Goal: Task Accomplishment & Management: Manage account settings

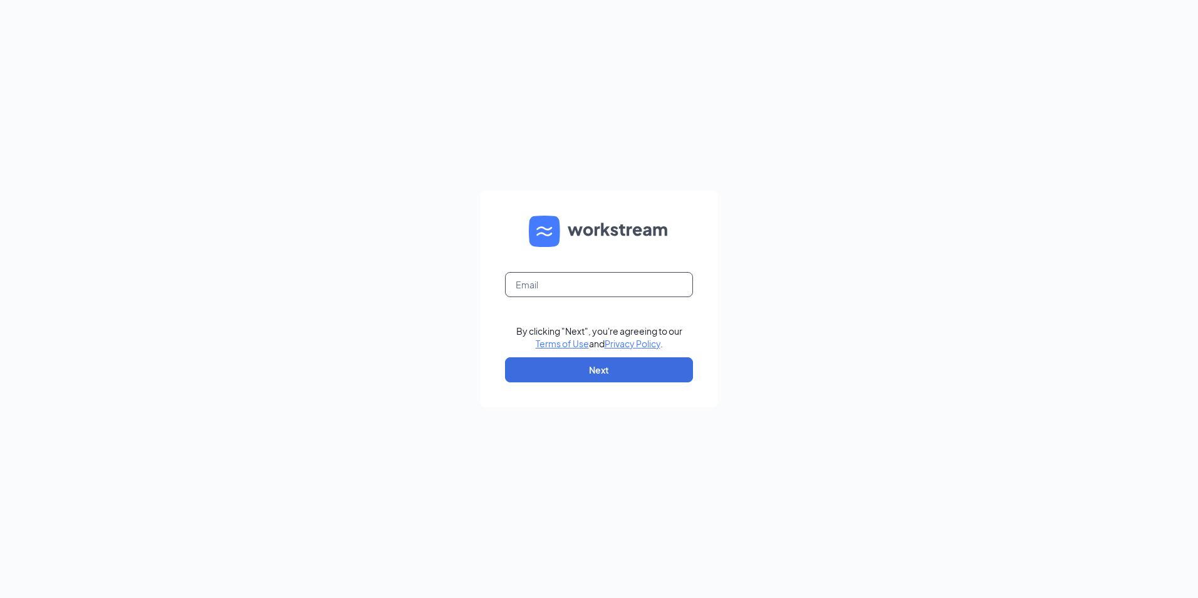
click at [551, 284] on input "text" at bounding box center [599, 284] width 188 height 25
type input "[EMAIL_ADDRESS][DOMAIN_NAME]"
click at [600, 361] on button "Next" at bounding box center [599, 369] width 188 height 25
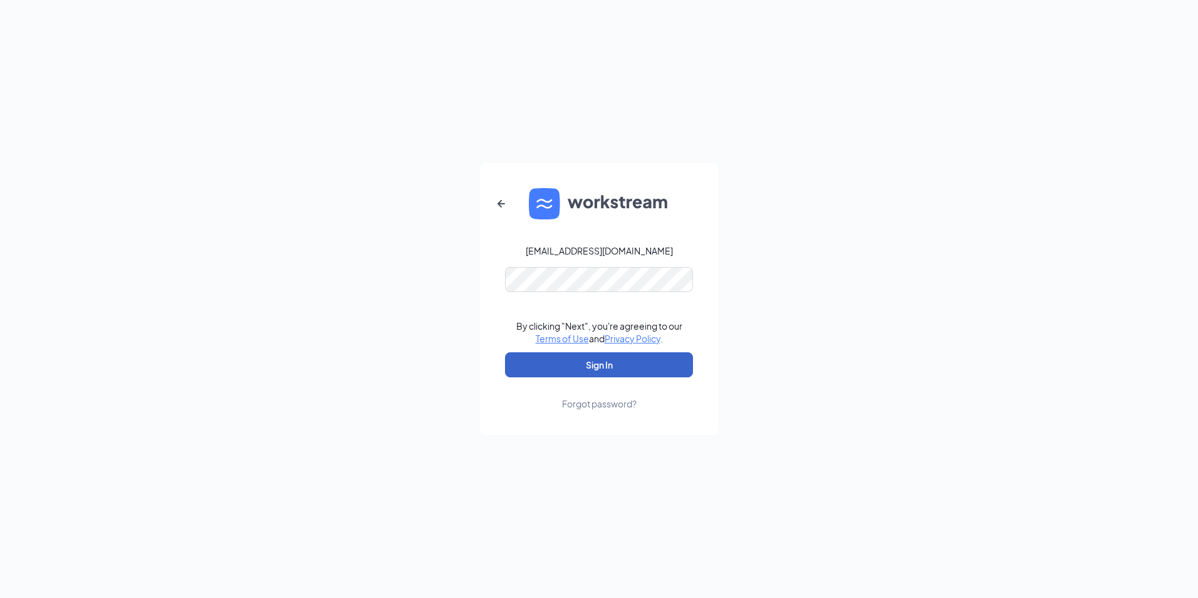
click at [609, 366] on button "Sign In" at bounding box center [599, 364] width 188 height 25
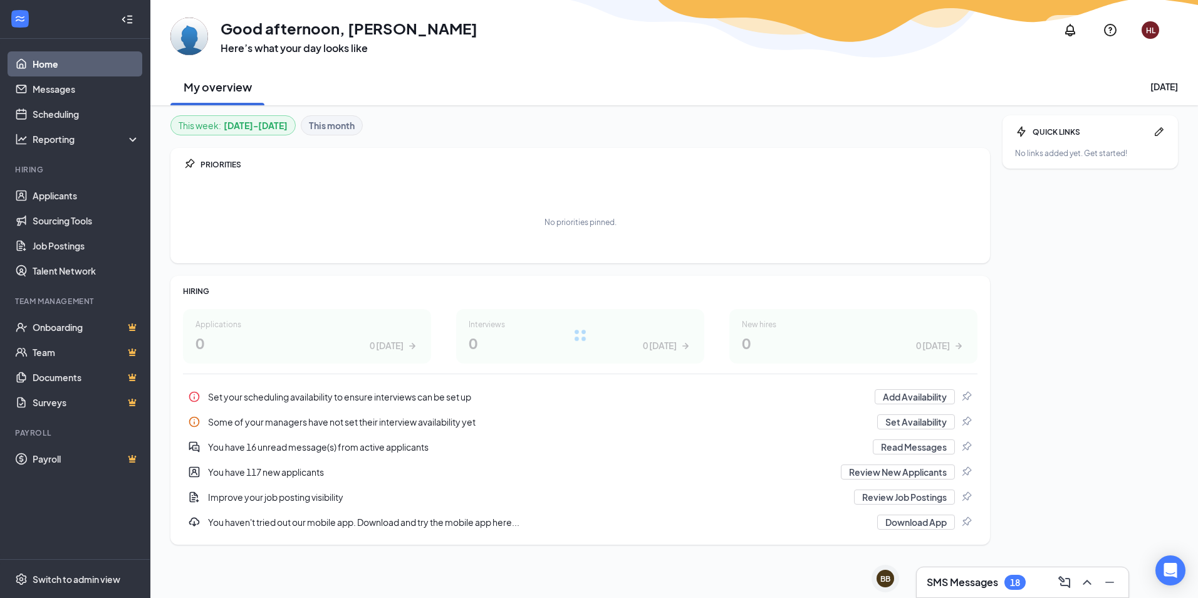
click at [973, 579] on h3 "SMS Messages" at bounding box center [962, 582] width 71 height 14
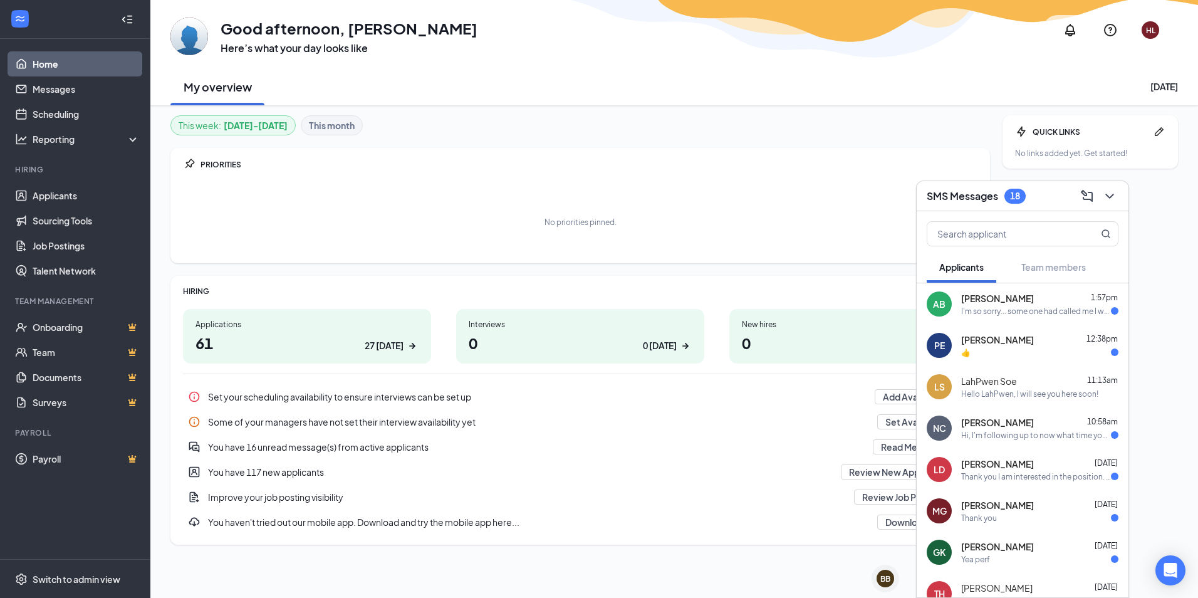
click at [950, 304] on div "AB" at bounding box center [939, 303] width 25 height 25
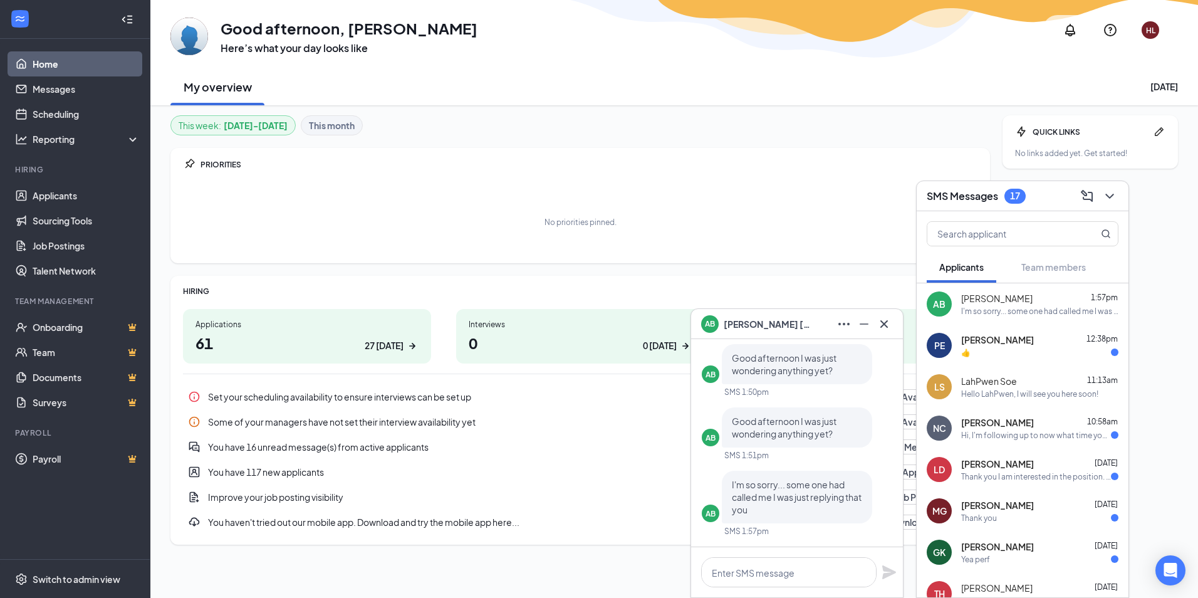
click at [784, 325] on div "AB Allen Burgess" at bounding box center [797, 324] width 192 height 20
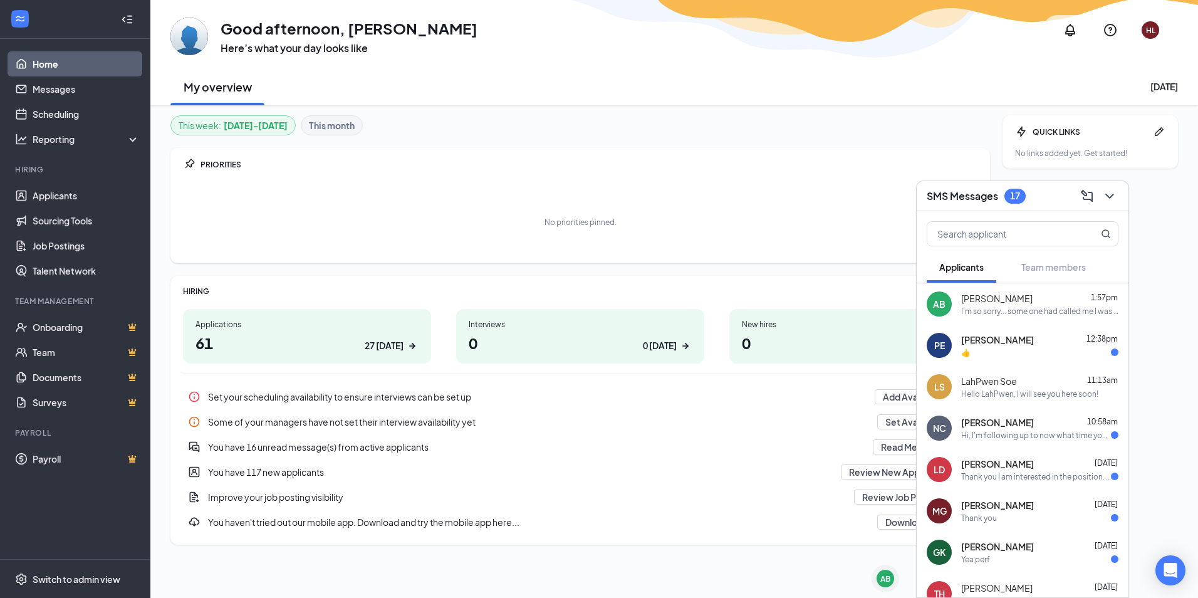
click at [950, 205] on div "SMS Messages 17" at bounding box center [1023, 195] width 192 height 19
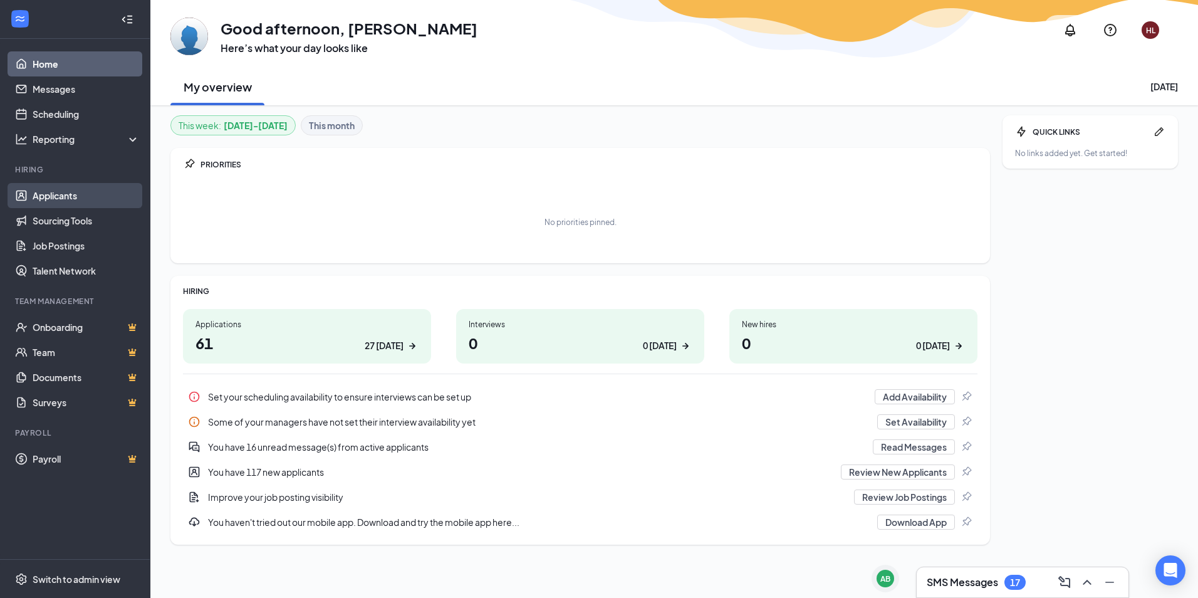
click at [70, 199] on link "Applicants" at bounding box center [86, 195] width 107 height 25
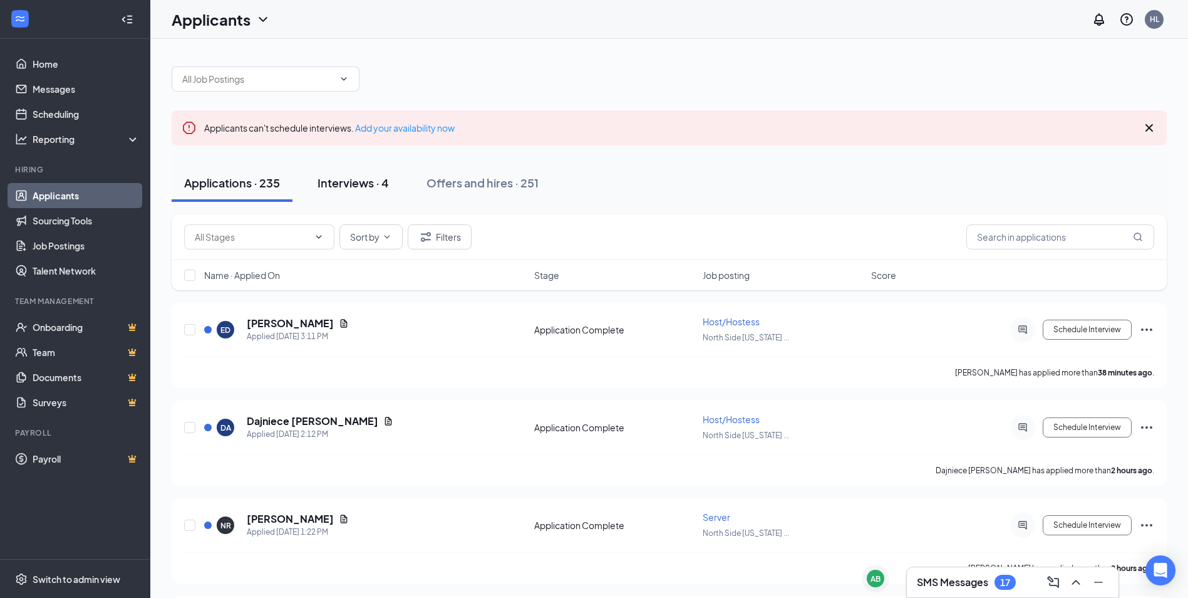
click at [370, 177] on div "Interviews · 4" at bounding box center [353, 183] width 71 height 16
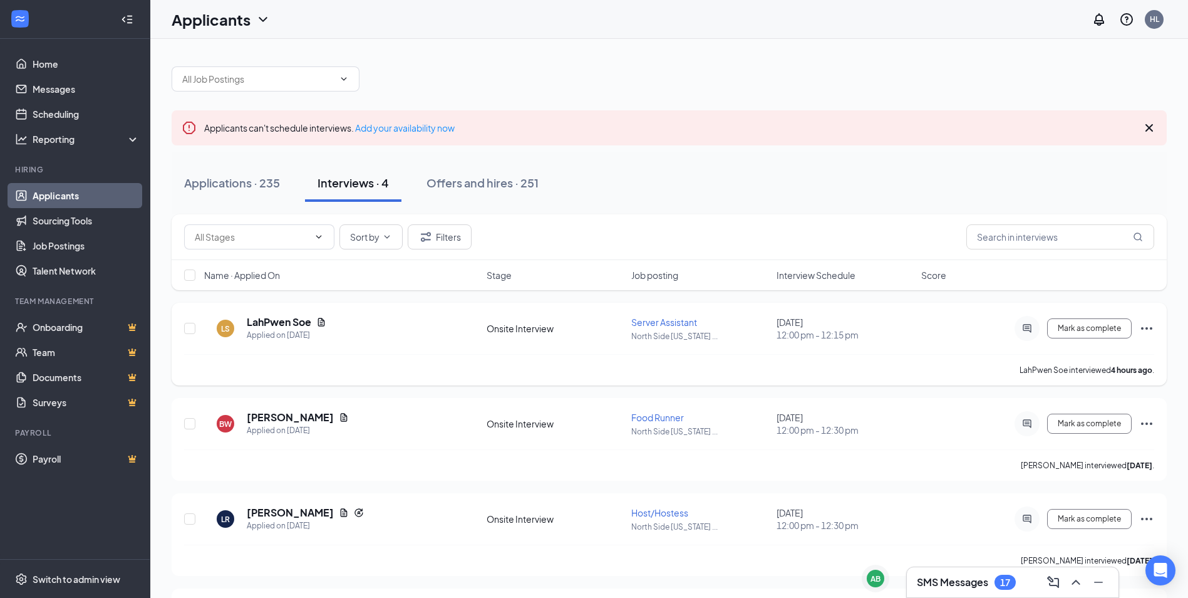
click at [1146, 329] on icon "Ellipses" at bounding box center [1146, 328] width 11 height 3
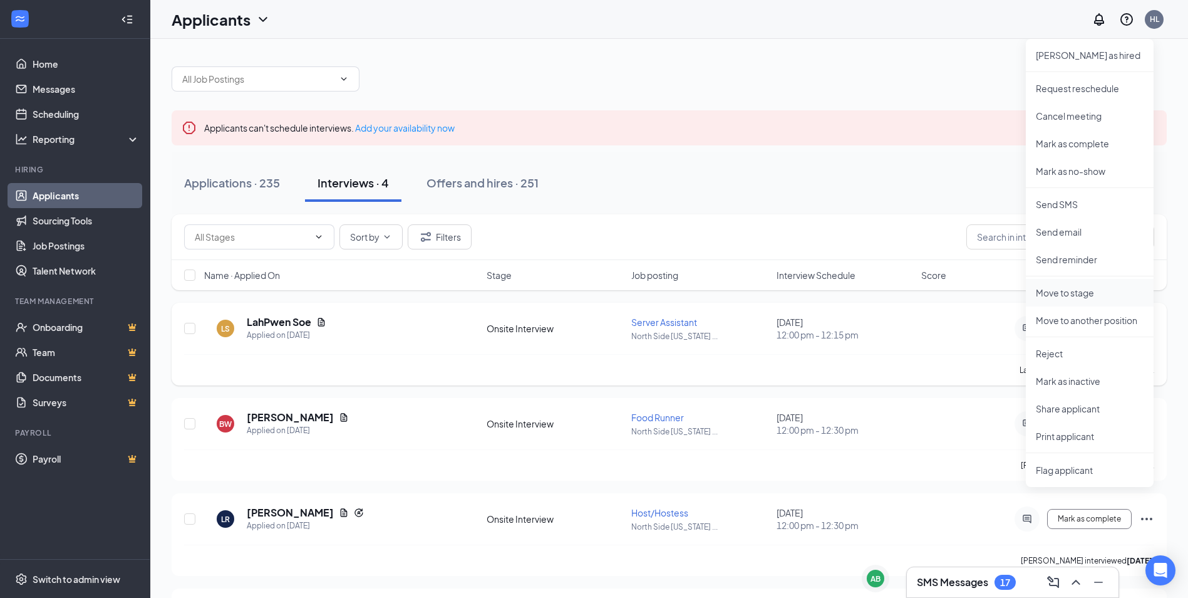
click at [1058, 298] on p "Move to stage" at bounding box center [1090, 292] width 108 height 13
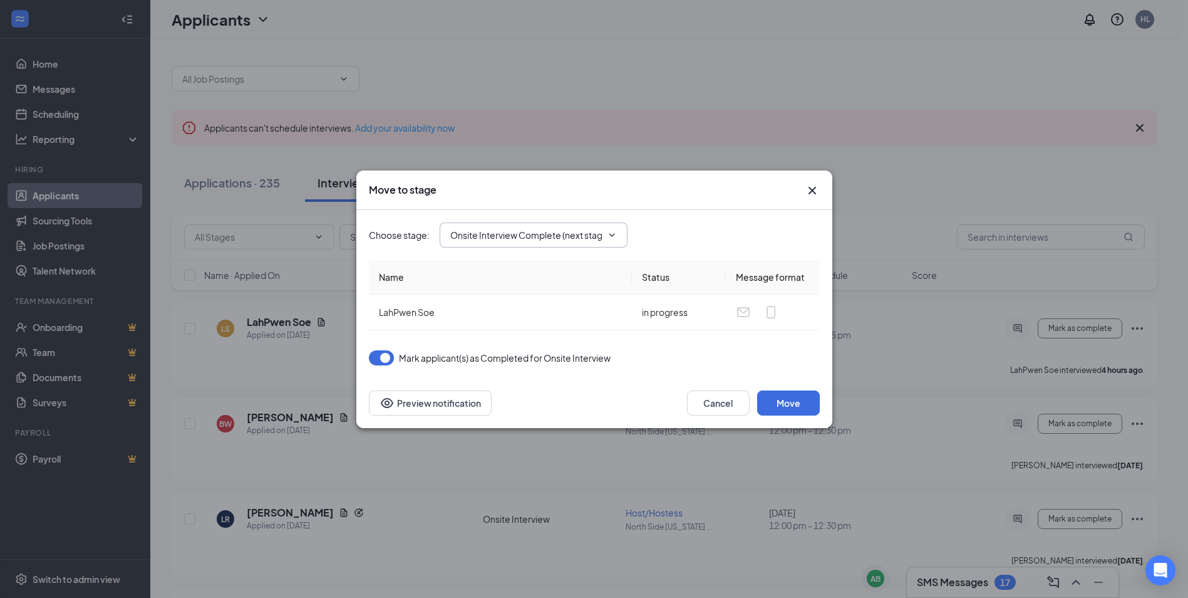
click at [616, 237] on icon "ChevronDown" at bounding box center [612, 235] width 10 height 10
click at [531, 353] on div "Hiring Complete" at bounding box center [545, 355] width 168 height 14
type input "Hiring Complete"
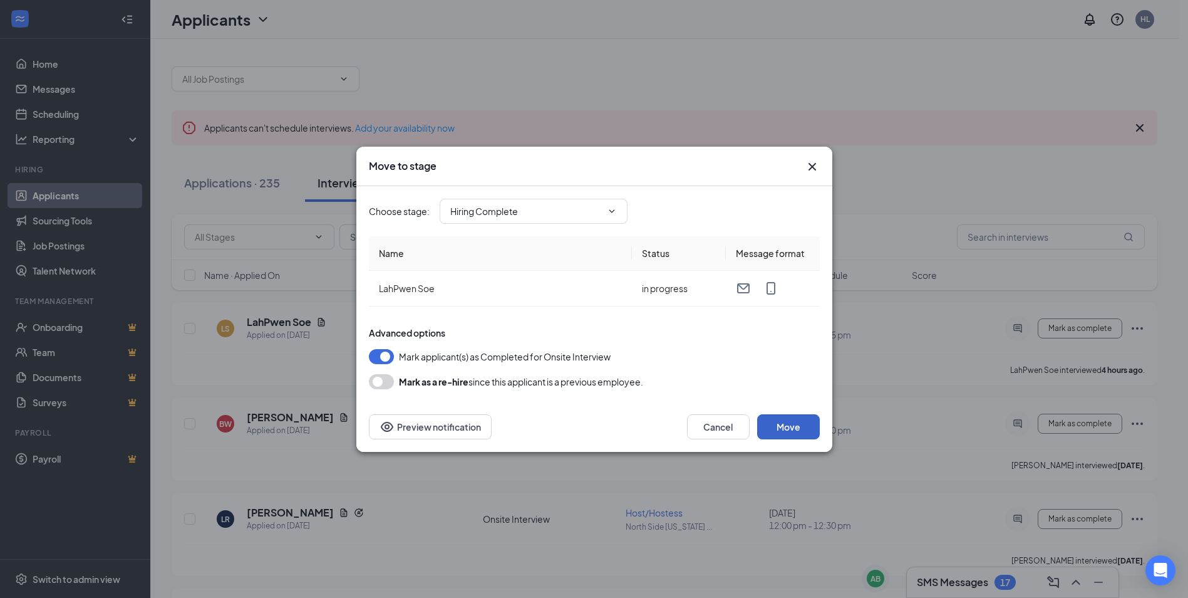
click at [792, 425] on button "Move" at bounding box center [788, 426] width 63 height 25
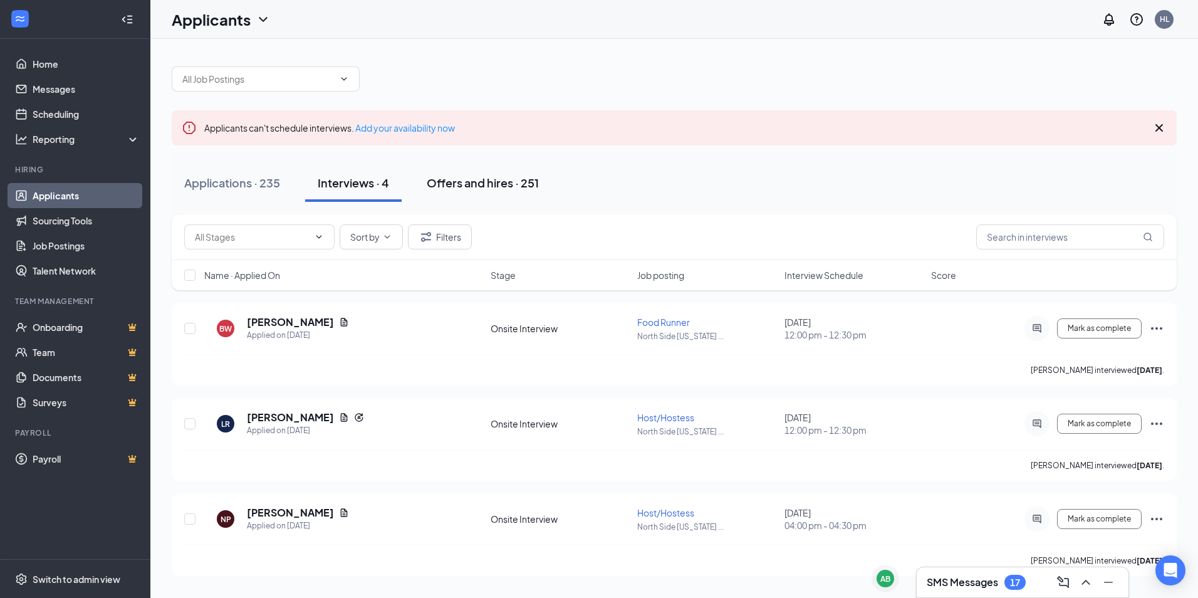
click at [467, 170] on button "Offers and hires · 251" at bounding box center [482, 183] width 137 height 38
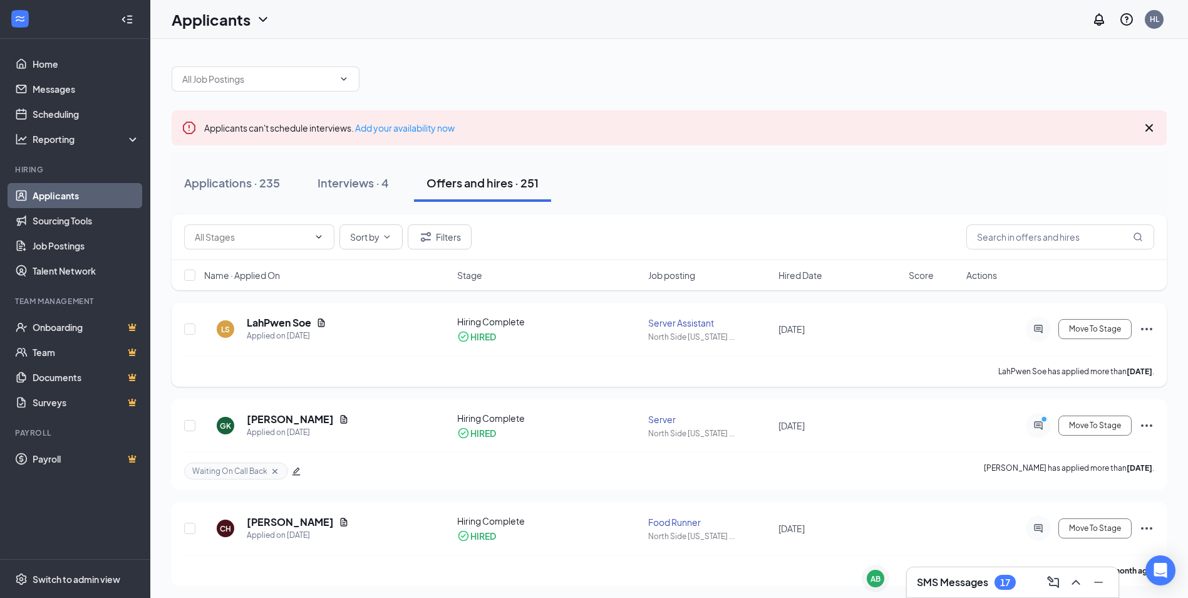
click at [1152, 330] on icon "Ellipses" at bounding box center [1146, 329] width 11 height 3
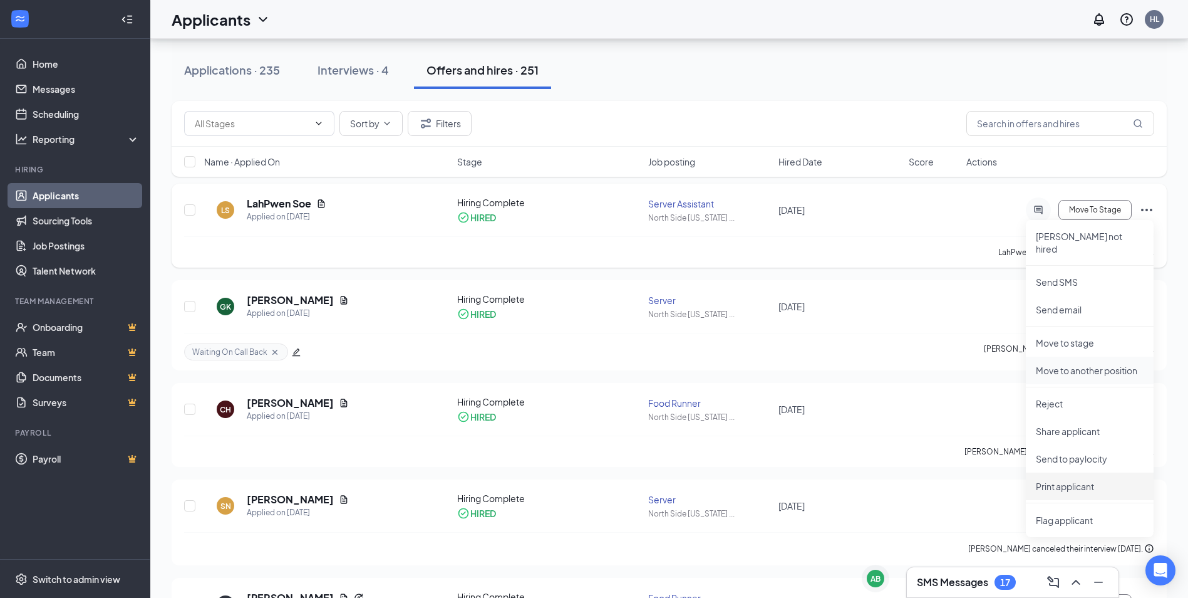
scroll to position [125, 0]
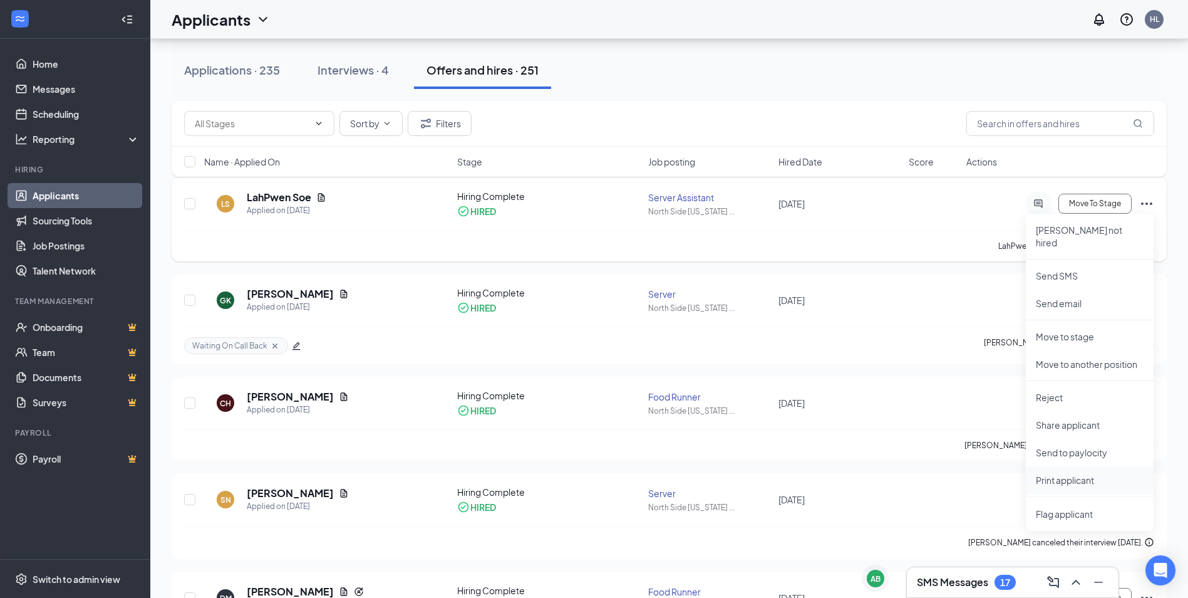
click at [1084, 474] on p "Print applicant" at bounding box center [1090, 480] width 108 height 13
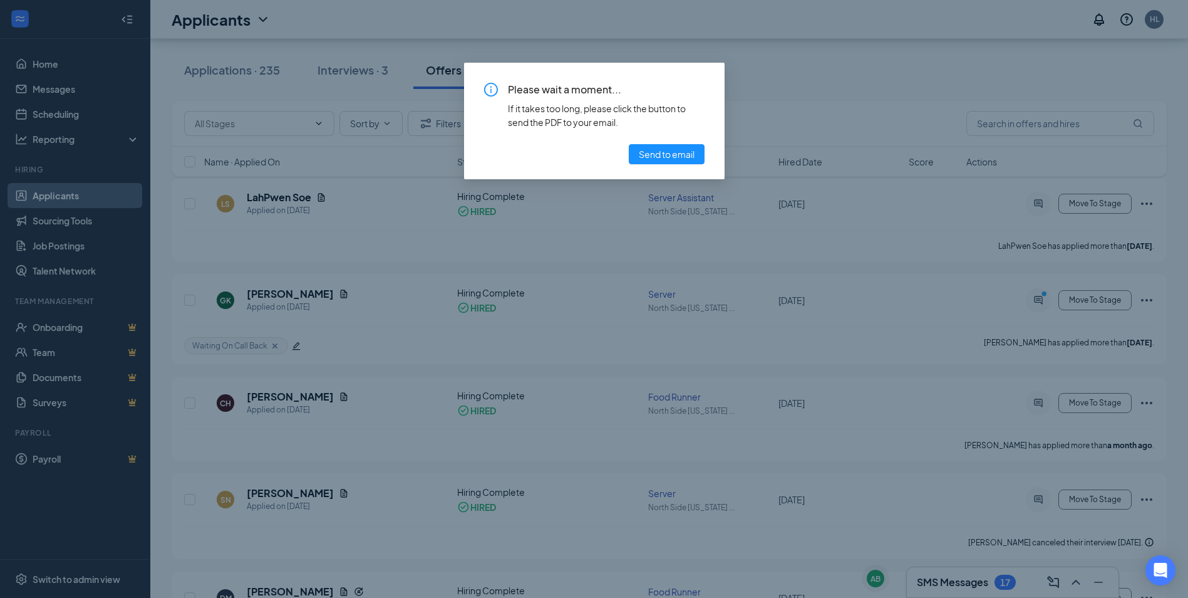
click at [817, 89] on div "Please wait a moment... If it takes too long, please click the button to send t…" at bounding box center [594, 299] width 1188 height 598
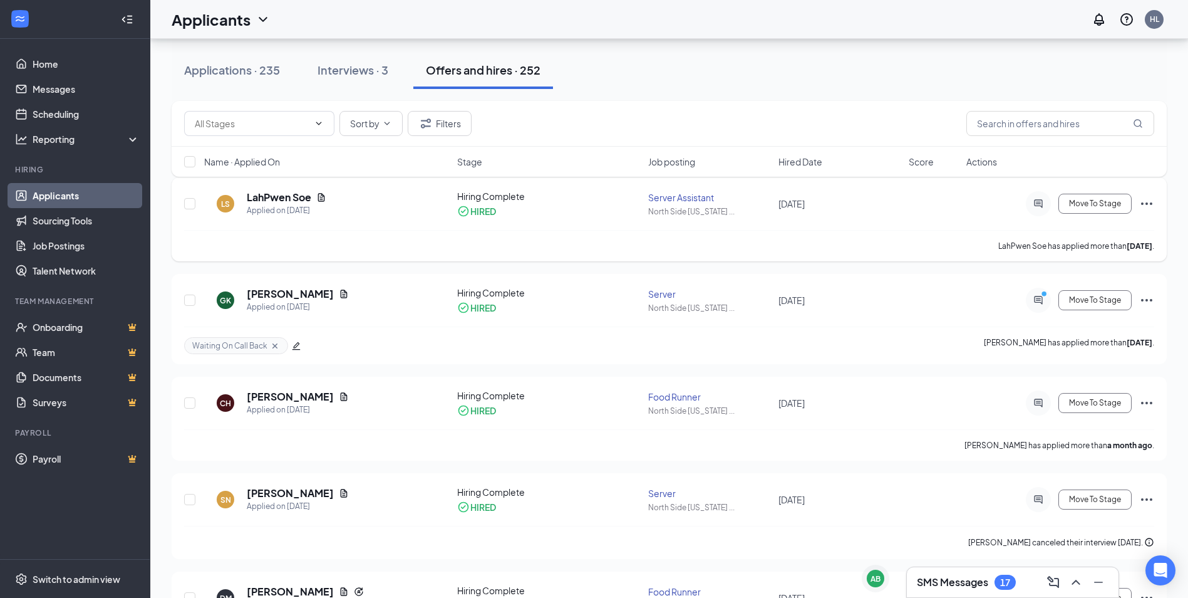
click at [1145, 198] on icon "Ellipses" at bounding box center [1147, 203] width 15 height 15
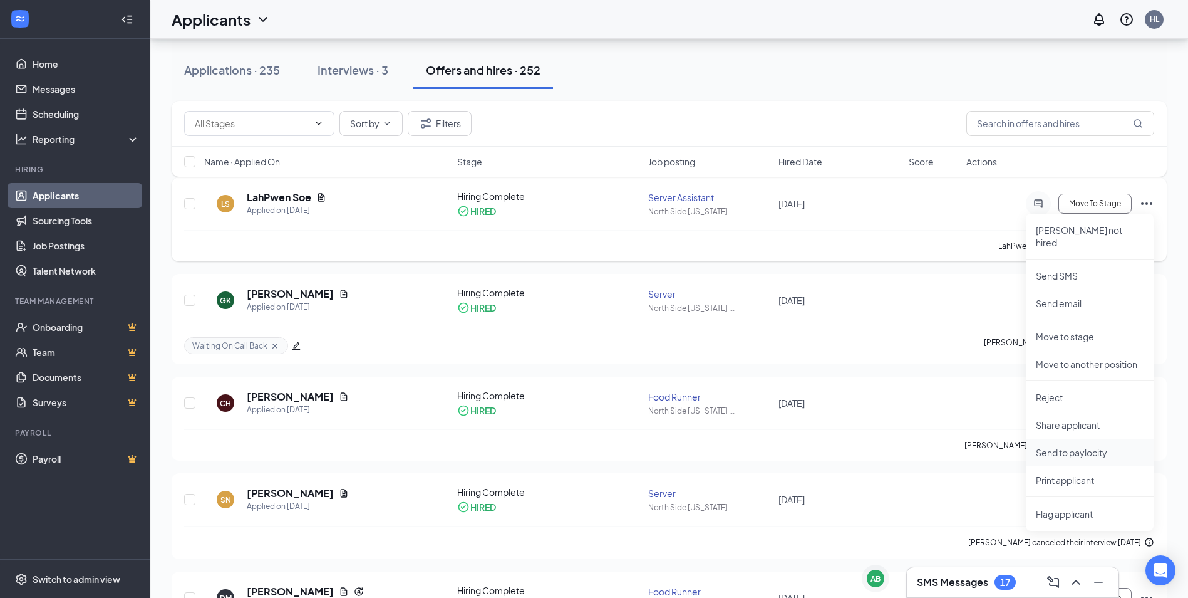
click at [1074, 447] on li "Send to paylocity" at bounding box center [1090, 453] width 128 height 28
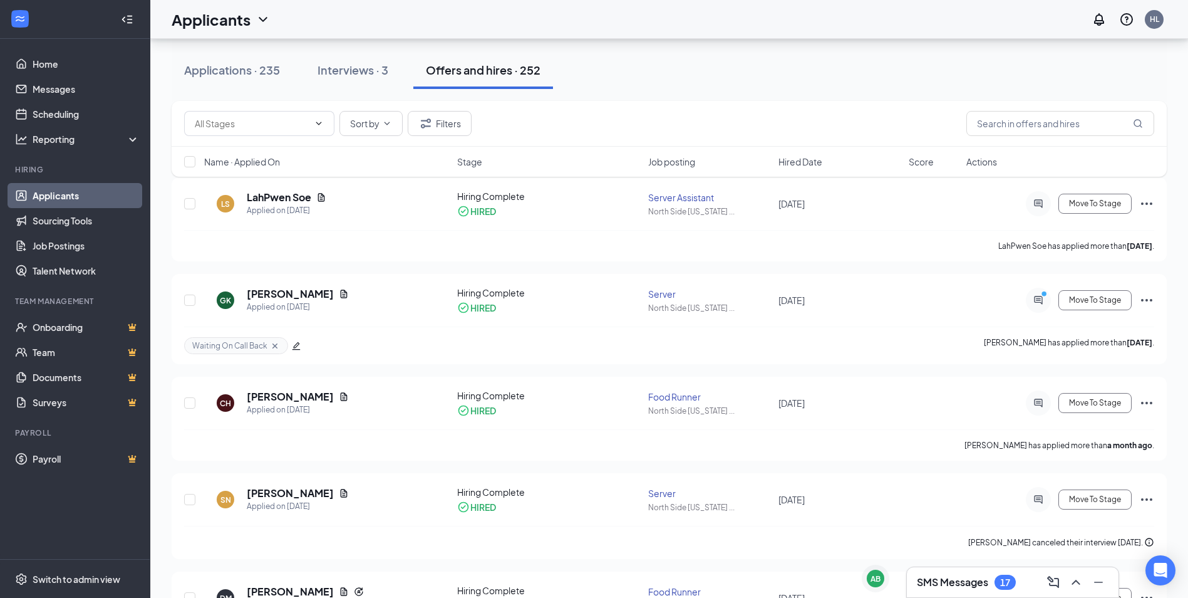
click at [816, 96] on div "Applications · 235 Interviews · 3 Offers and hires · 252" at bounding box center [669, 70] width 995 height 63
